Goal: Task Accomplishment & Management: Manage account settings

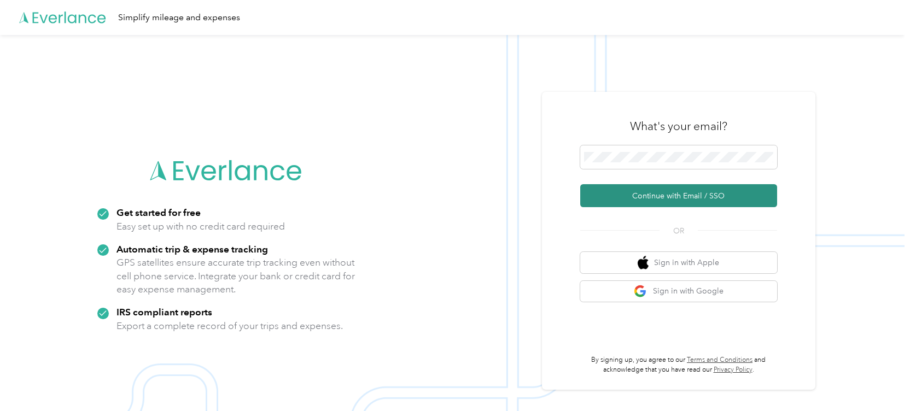
click at [618, 190] on button "Continue with Email / SSO" at bounding box center [678, 195] width 197 height 23
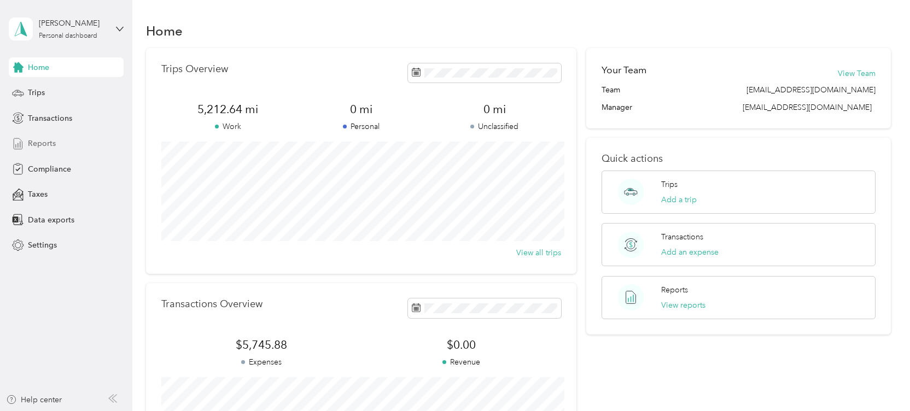
click at [34, 140] on span "Reports" at bounding box center [42, 143] width 28 height 11
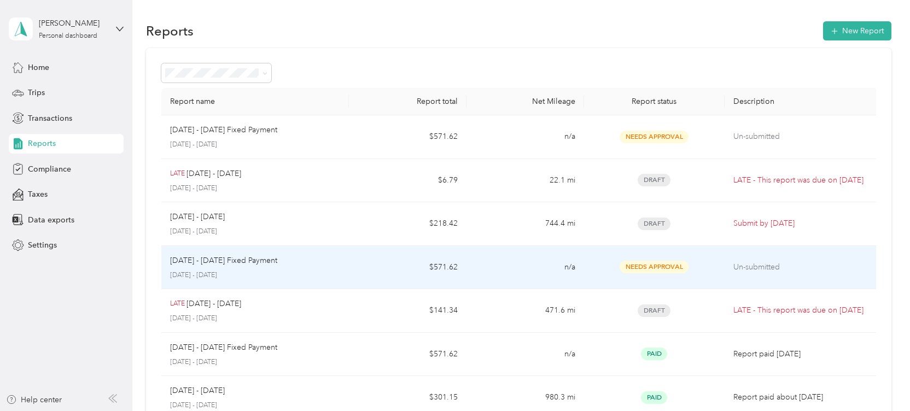
click at [713, 267] on div "Needs Approval" at bounding box center [655, 267] width 124 height 13
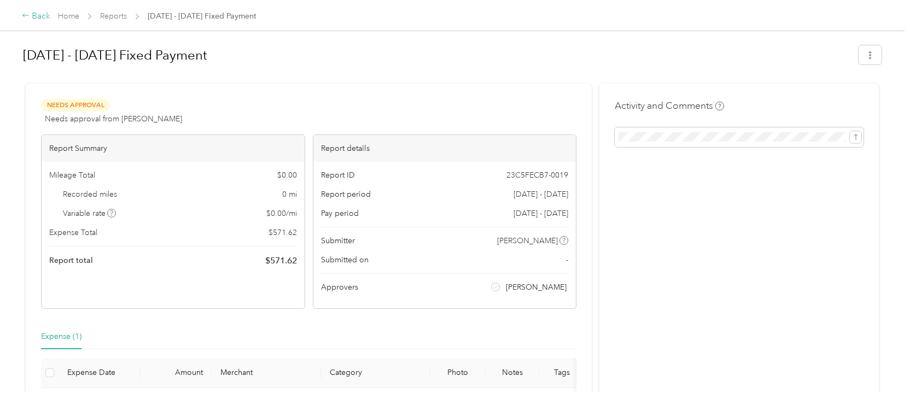
click at [34, 16] on div "Back" at bounding box center [36, 16] width 28 height 13
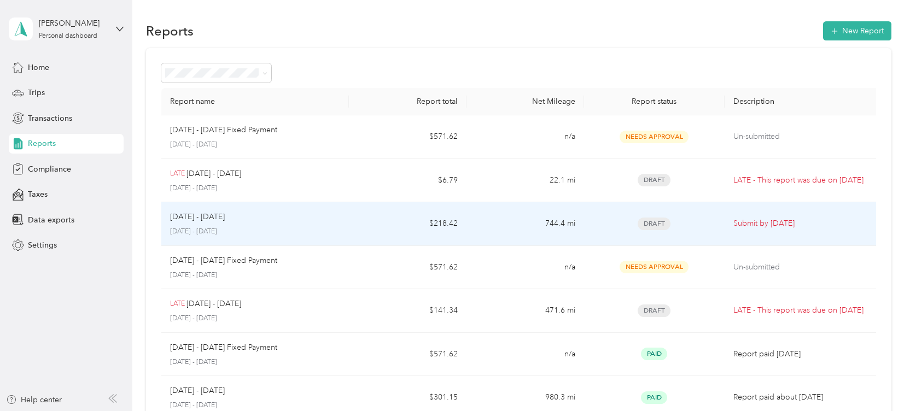
click at [757, 221] on p "Submit by Sep. 4, 2025" at bounding box center [802, 224] width 139 height 12
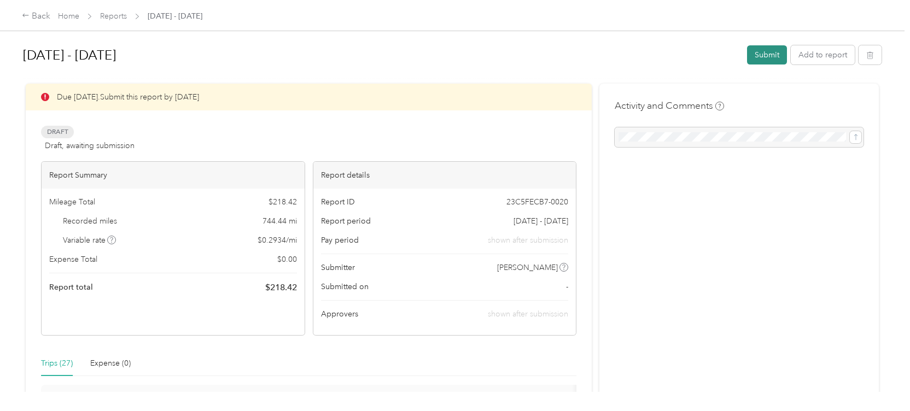
click at [767, 53] on button "Submit" at bounding box center [767, 54] width 40 height 19
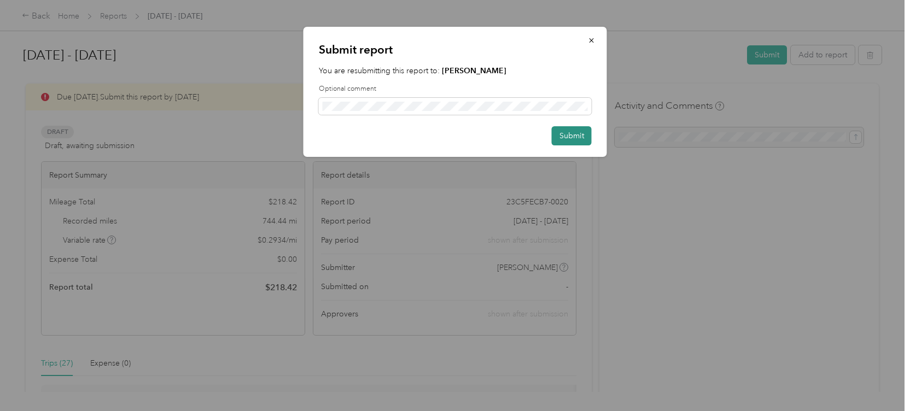
click at [574, 139] on button "Submit" at bounding box center [572, 135] width 40 height 19
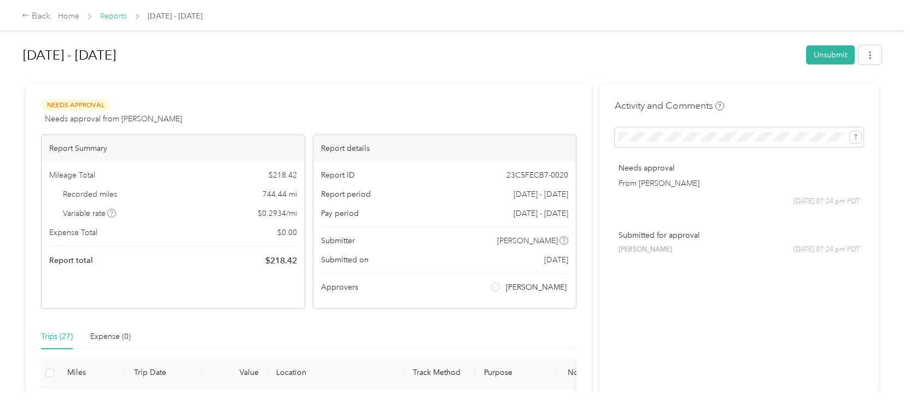
click at [112, 19] on link "Reports" at bounding box center [113, 15] width 27 height 9
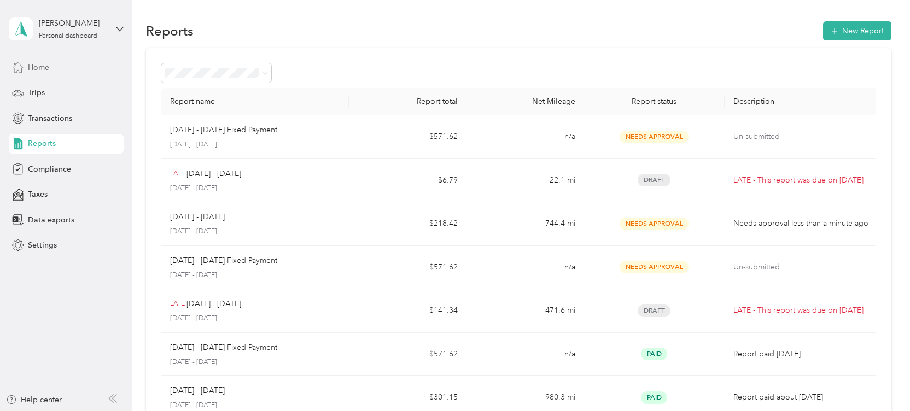
click at [37, 69] on span "Home" at bounding box center [38, 67] width 21 height 11
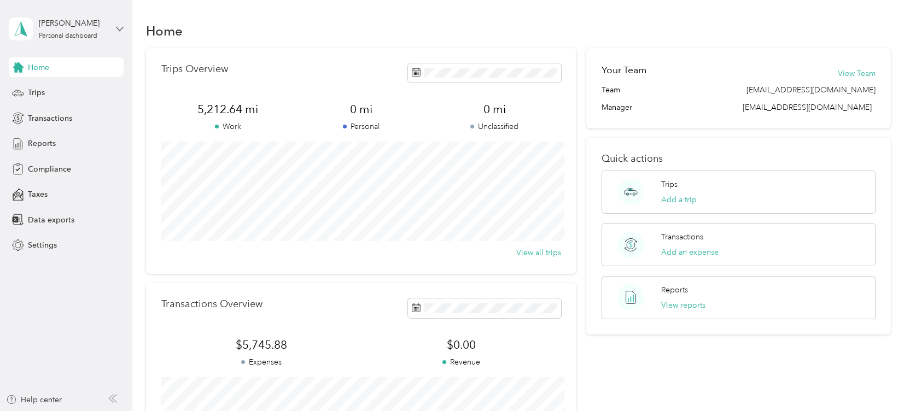
click at [116, 27] on icon at bounding box center [120, 29] width 8 height 8
click at [42, 96] on div "You’re signed in as sgillespie@phoenixcontact.com Log out" at bounding box center [124, 71] width 230 height 62
click at [116, 27] on icon at bounding box center [120, 29] width 8 height 8
click at [32, 89] on div "Log out" at bounding box center [40, 89] width 42 height 11
